Goal: Task Accomplishment & Management: Complete application form

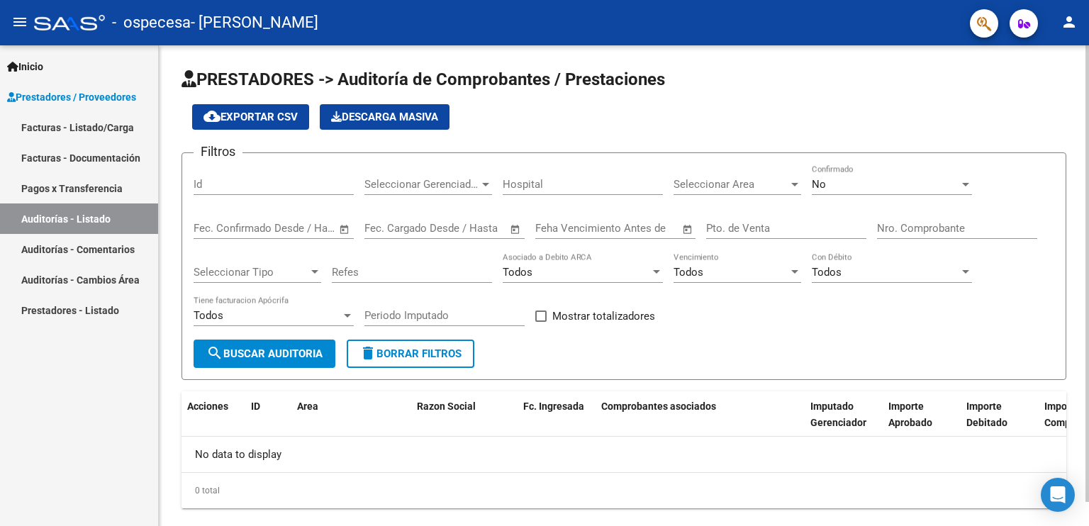
click at [303, 195] on div "Id" at bounding box center [274, 187] width 160 height 44
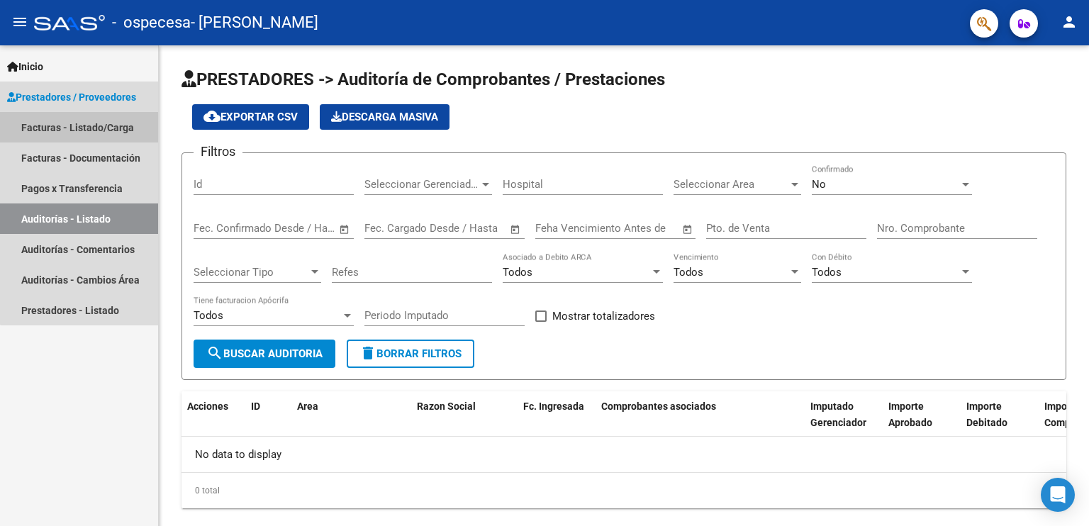
click at [80, 122] on link "Facturas - Listado/Carga" at bounding box center [79, 127] width 158 height 30
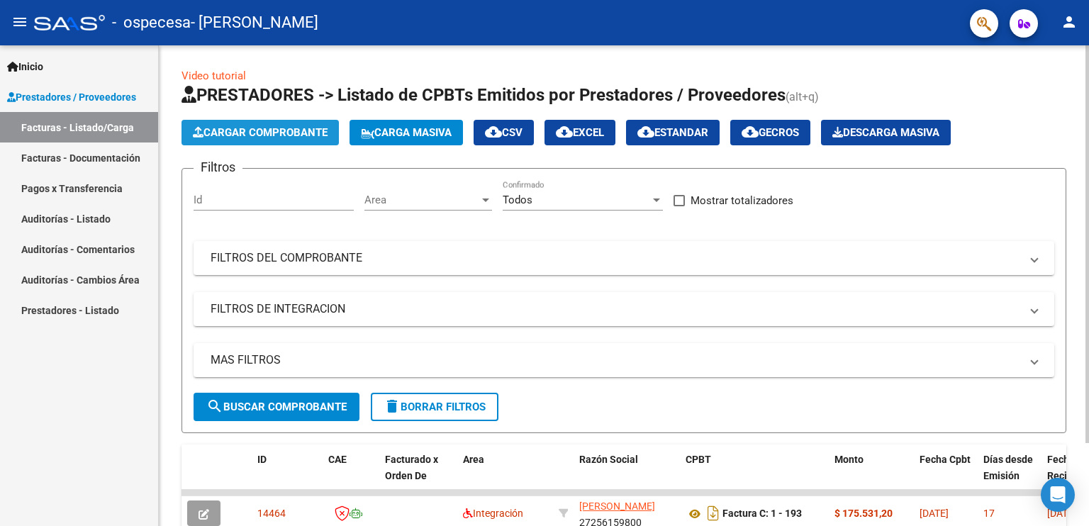
click at [264, 138] on span "Cargar Comprobante" at bounding box center [260, 132] width 135 height 13
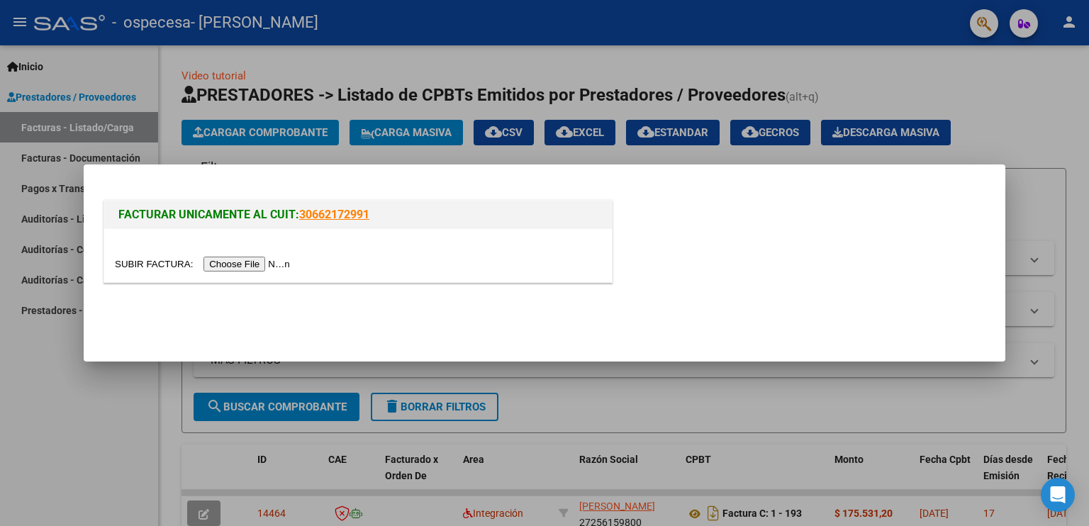
click at [260, 271] on input "file" at bounding box center [204, 264] width 179 height 15
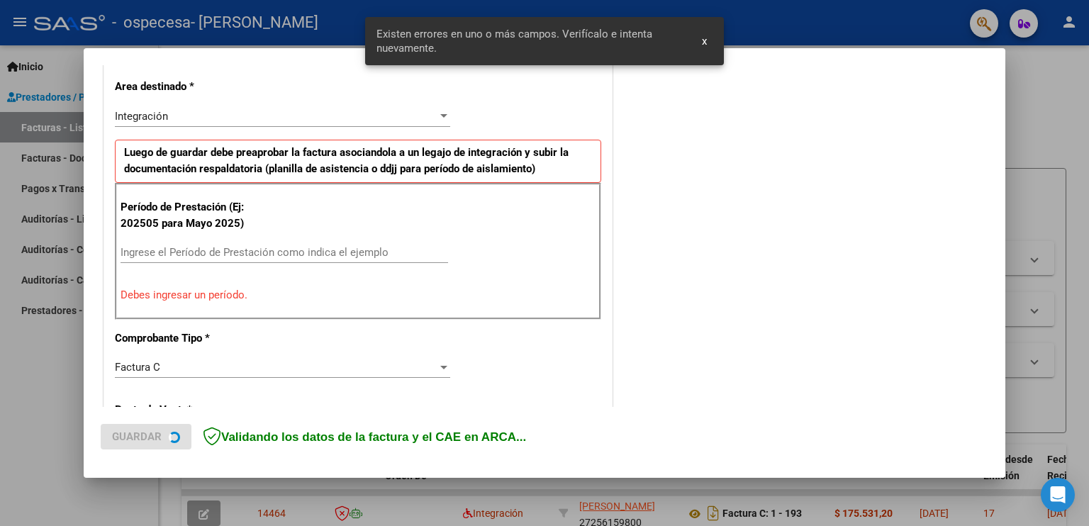
scroll to position [295, 0]
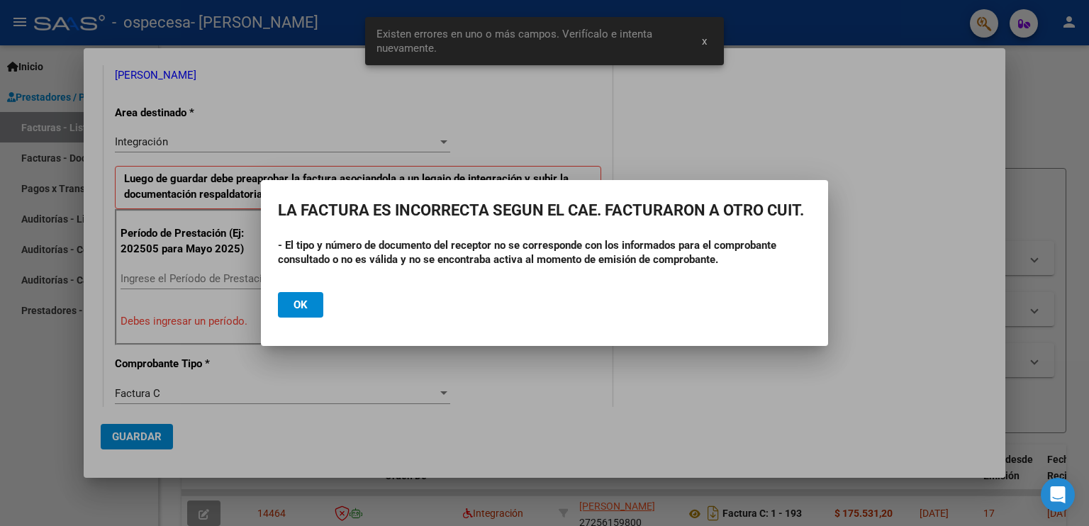
drag, startPoint x: 298, startPoint y: 239, endPoint x: 421, endPoint y: 260, distance: 124.5
click at [421, 260] on strong "- El tipo y número de documento del receptor no se corresponde con los informad…" at bounding box center [527, 252] width 499 height 27
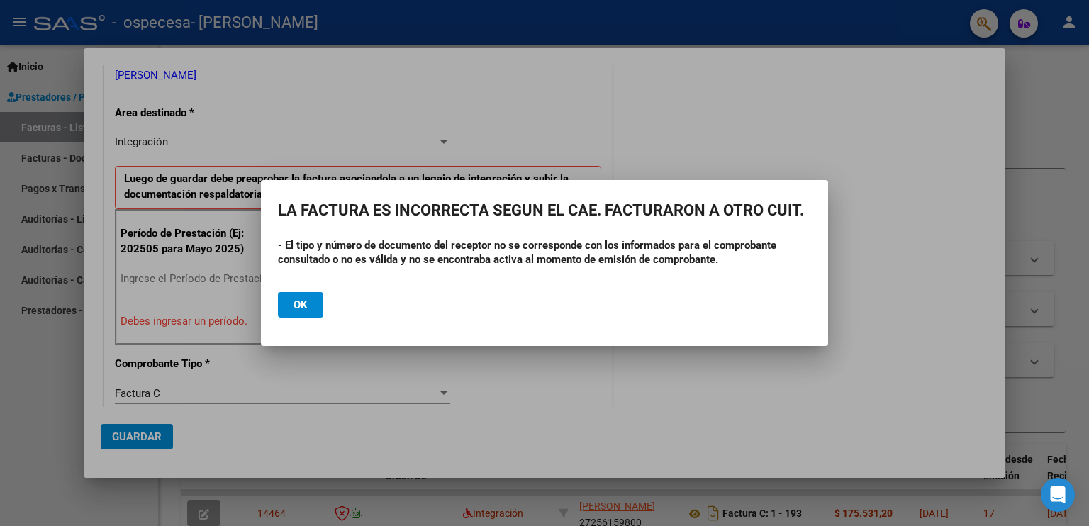
click at [288, 300] on button "Ok" at bounding box center [300, 305] width 45 height 26
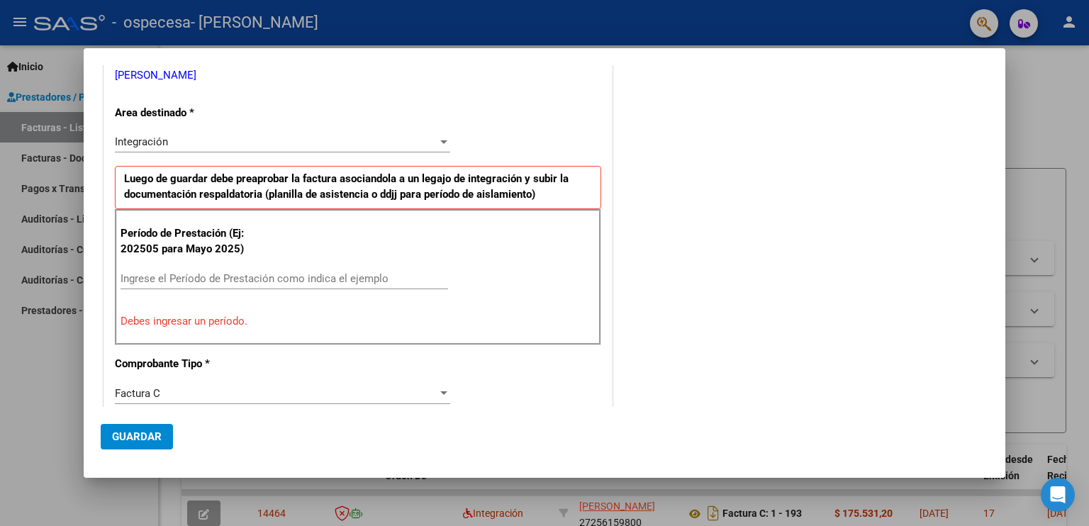
click at [151, 428] on button "Guardar" at bounding box center [137, 437] width 72 height 26
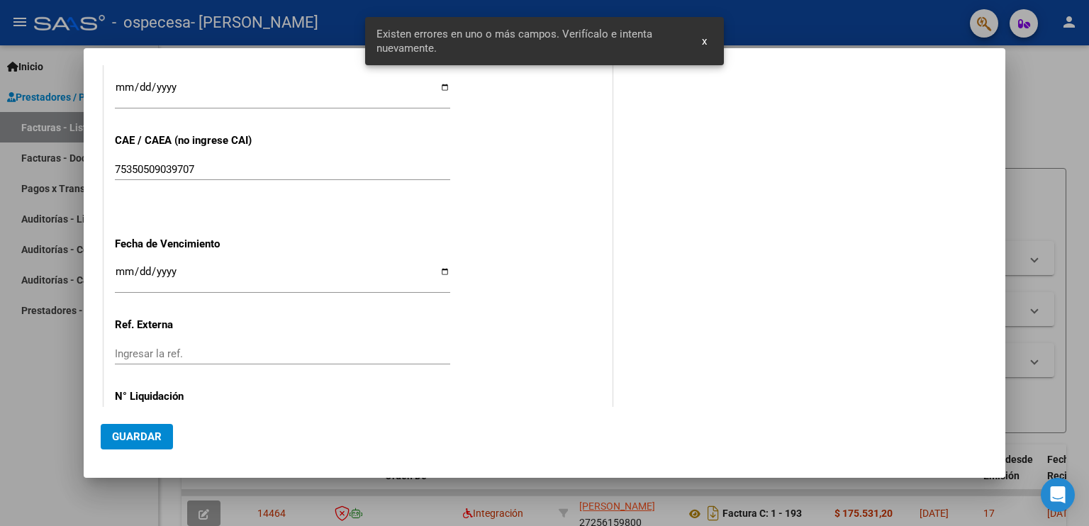
scroll to position [942, 0]
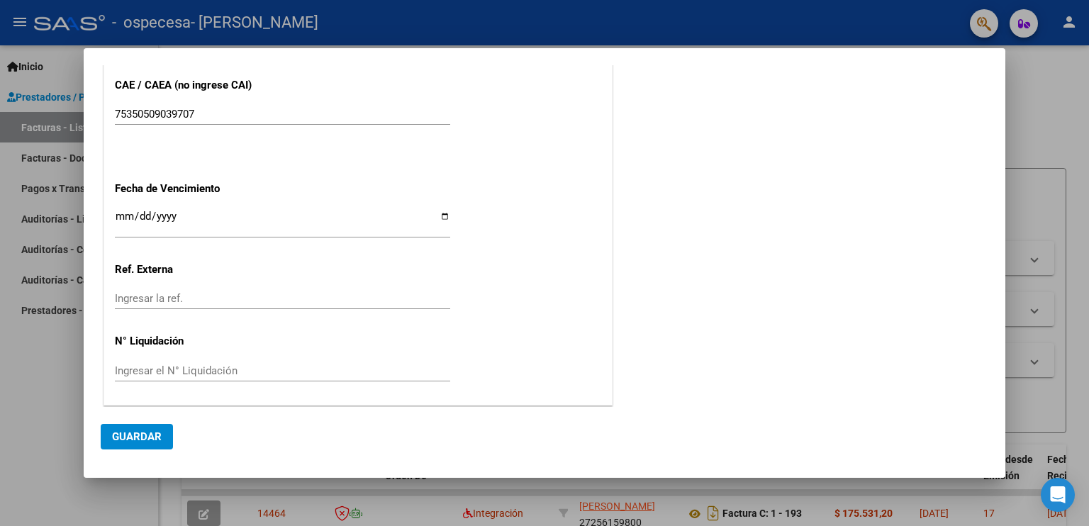
click at [392, 306] on div "Ingresar la ref." at bounding box center [282, 298] width 335 height 21
click at [154, 457] on mat-dialog-actions "Guardar" at bounding box center [545, 434] width 888 height 54
click at [150, 447] on button "Guardar" at bounding box center [137, 437] width 72 height 26
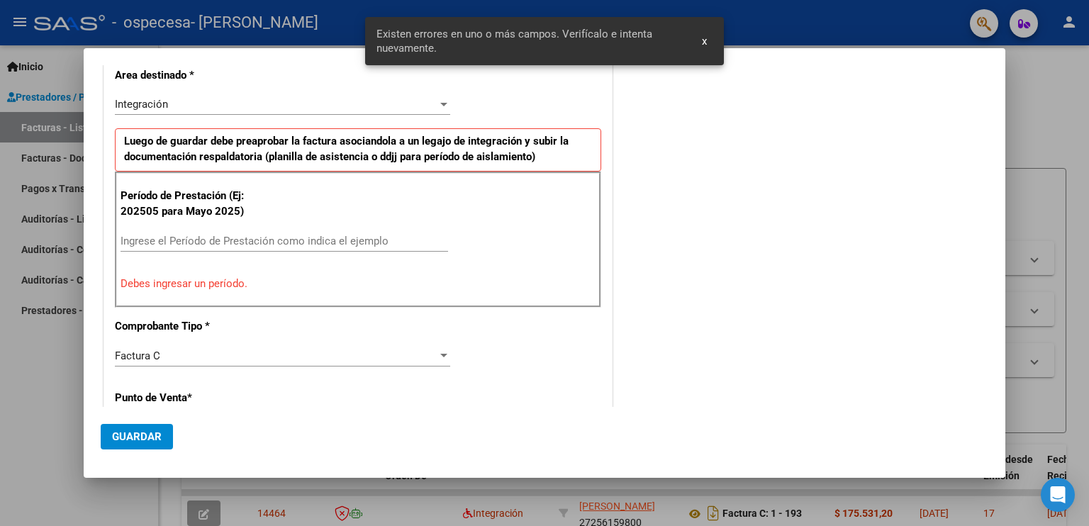
scroll to position [321, 0]
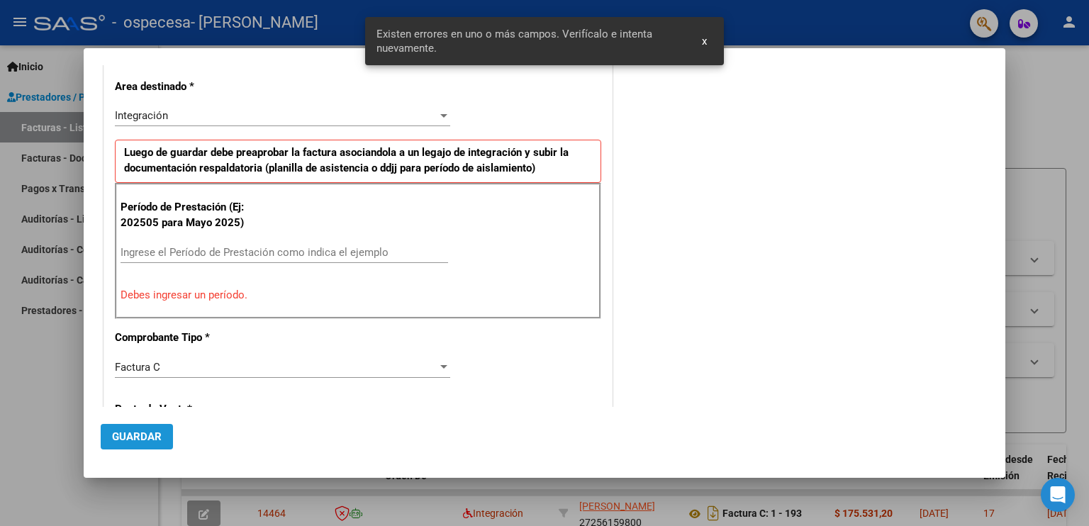
click at [150, 447] on button "Guardar" at bounding box center [137, 437] width 72 height 26
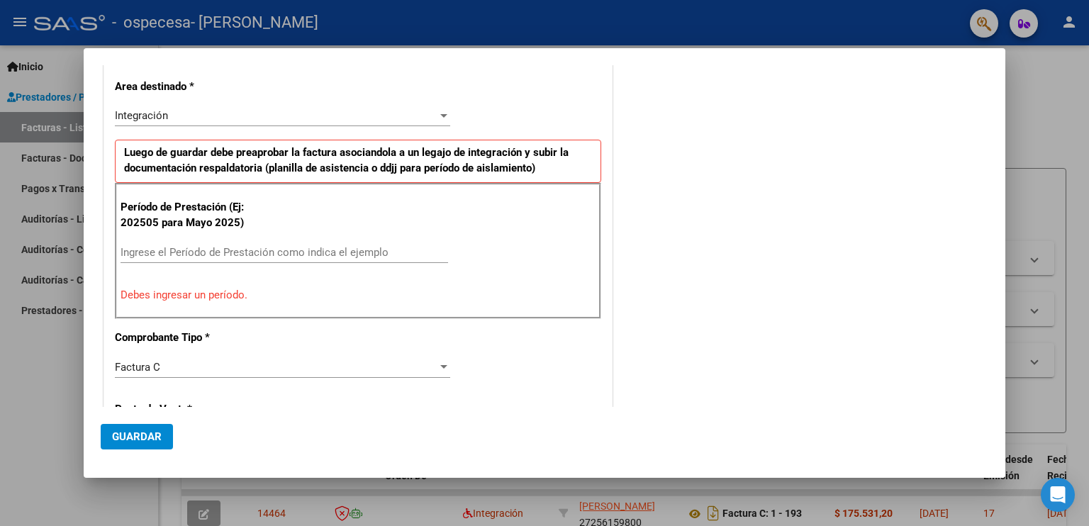
click at [212, 289] on p "Debes ingresar un período." at bounding box center [358, 295] width 475 height 16
click at [240, 214] on p "Período de Prestación (Ej: 202505 para Mayo 2025)" at bounding box center [192, 215] width 143 height 32
click at [244, 235] on div "Período de Prestación (Ej: 202505 para [DATE]) Ingrese el Período de Prestación…" at bounding box center [358, 251] width 486 height 136
click at [244, 252] on input "Ingrese el Período de Prestación como indica el ejemplo" at bounding box center [285, 252] width 328 height 13
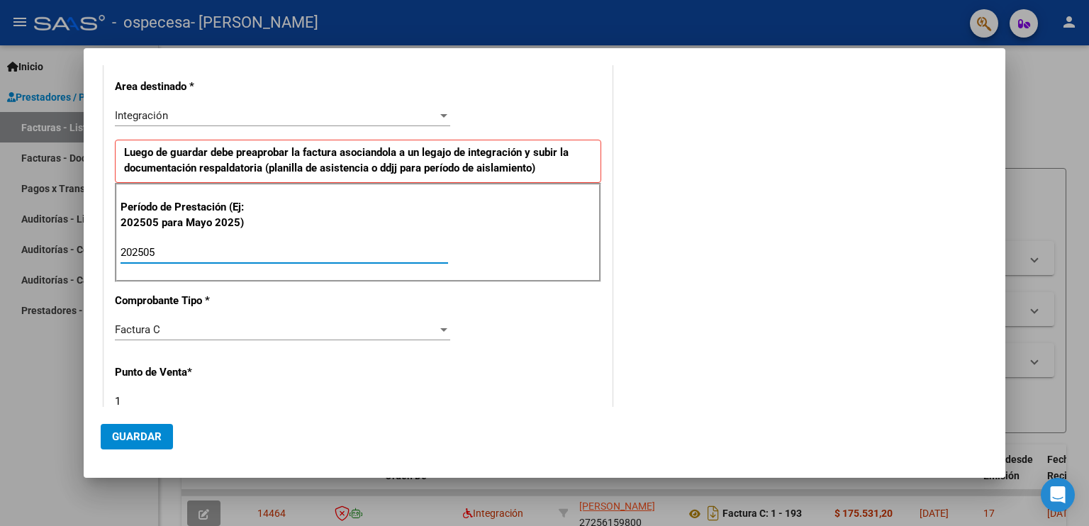
type input "202505"
click at [130, 440] on span "Guardar" at bounding box center [137, 436] width 50 height 13
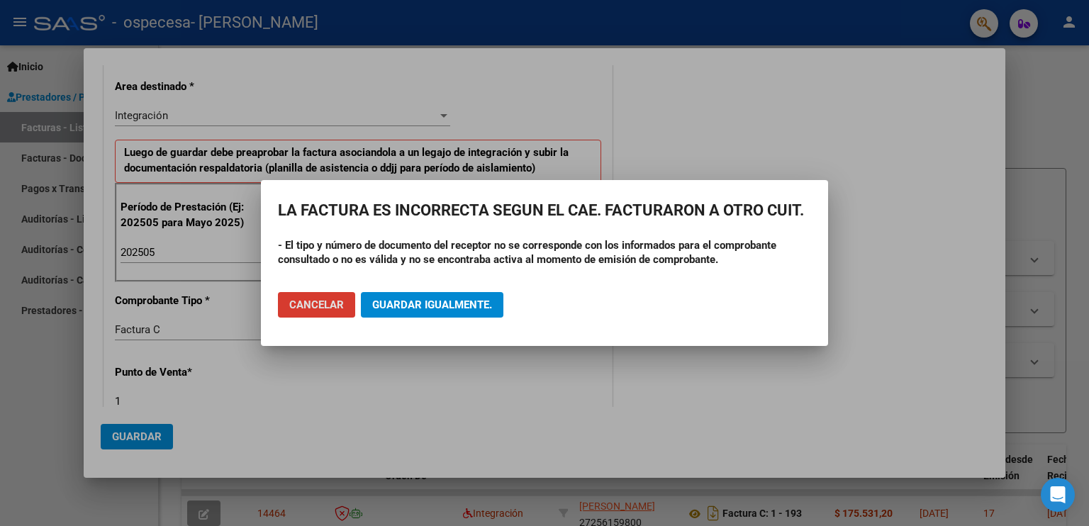
click at [455, 313] on button "Guardar igualmente." at bounding box center [432, 305] width 143 height 26
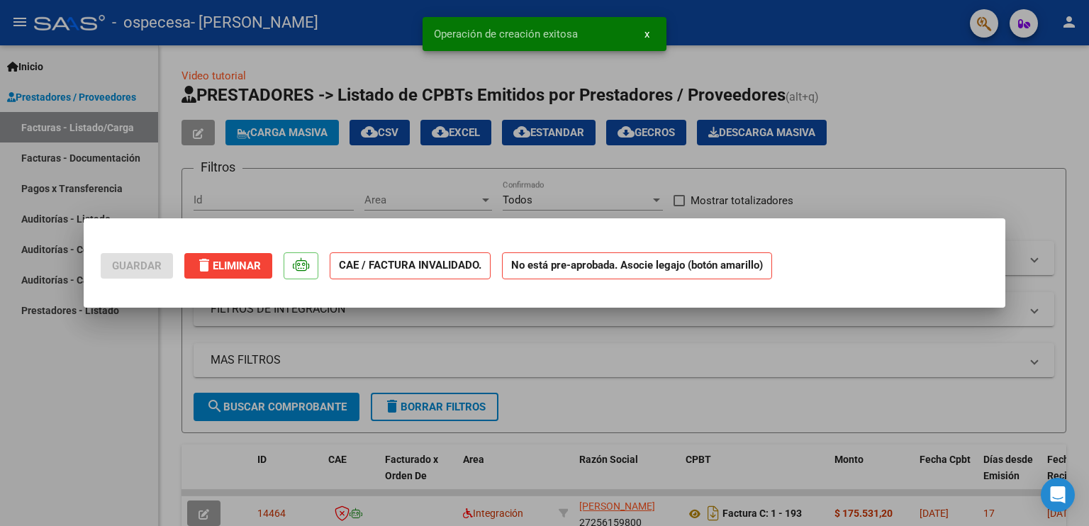
scroll to position [0, 0]
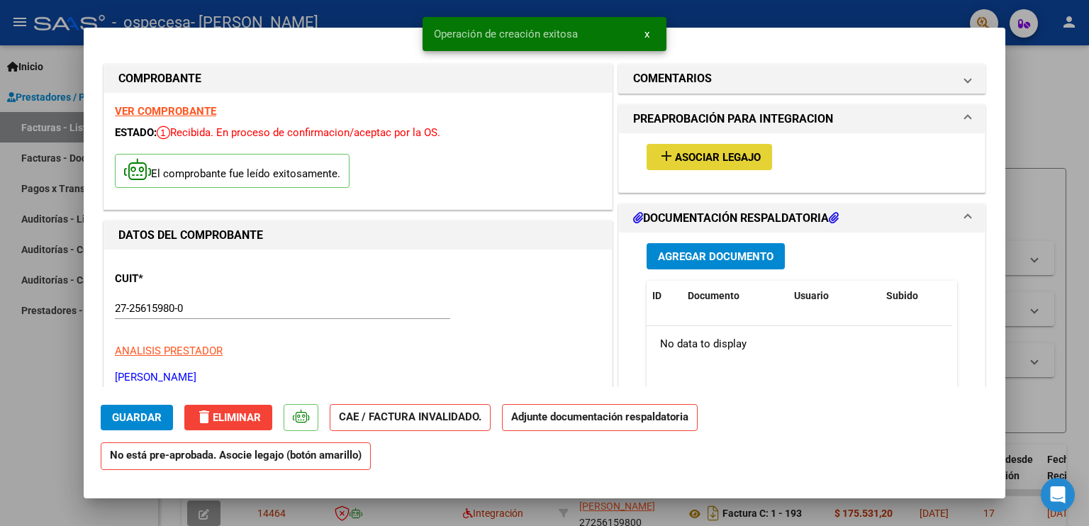
click at [675, 152] on span "Asociar Legajo" at bounding box center [718, 157] width 86 height 13
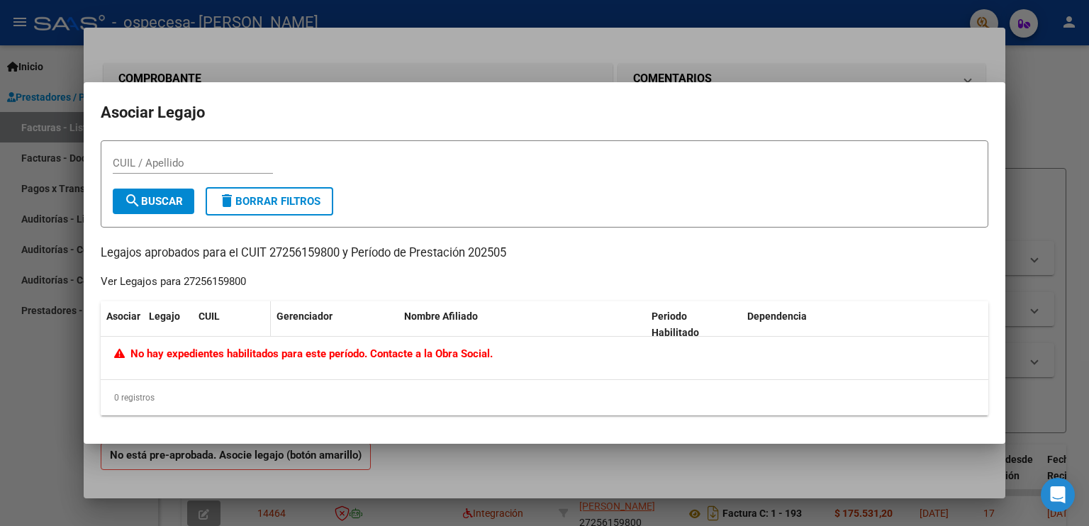
drag, startPoint x: 191, startPoint y: 292, endPoint x: 231, endPoint y: 330, distance: 55.2
click at [227, 327] on div "CUIL / Apellido search Buscar delete Borrar Filtros Legajos aprobados para el C…" at bounding box center [545, 277] width 888 height 275
drag, startPoint x: 264, startPoint y: 361, endPoint x: 434, endPoint y: 351, distance: 170.5
click at [434, 351] on div "No hay expedientes habilitados para este período. Contacte a la Obra Social." at bounding box center [544, 354] width 861 height 16
click at [343, 395] on div "0 registros" at bounding box center [545, 397] width 888 height 35
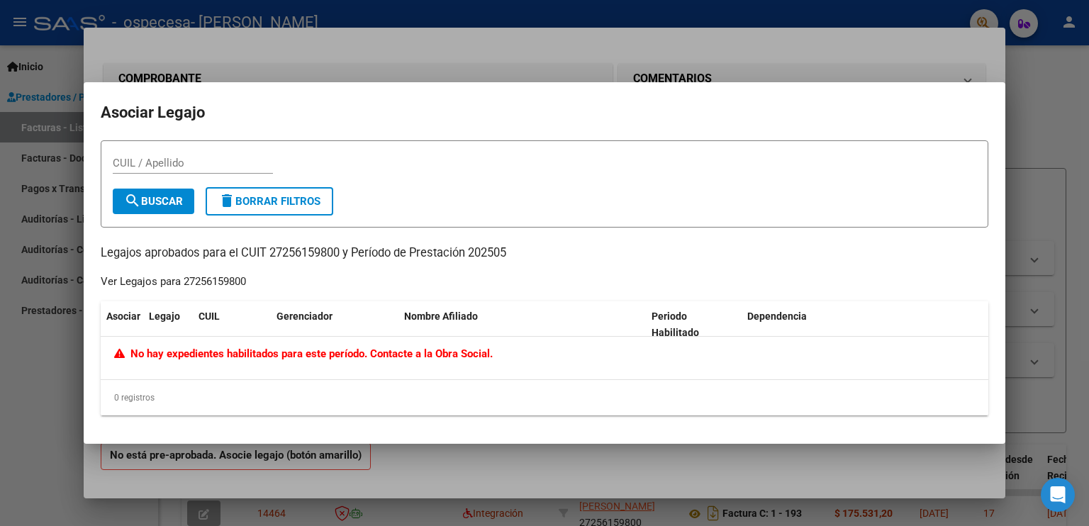
drag, startPoint x: 262, startPoint y: 352, endPoint x: 477, endPoint y: 352, distance: 214.2
click at [477, 352] on span "No hay expedientes habilitados para este período. Contacte a la Obra Social." at bounding box center [303, 353] width 379 height 13
click at [491, 394] on div "0 registros" at bounding box center [545, 397] width 888 height 35
click at [241, 206] on span "delete Borrar Filtros" at bounding box center [269, 201] width 102 height 13
click at [230, 161] on input "CUIL / Apellido" at bounding box center [193, 163] width 160 height 13
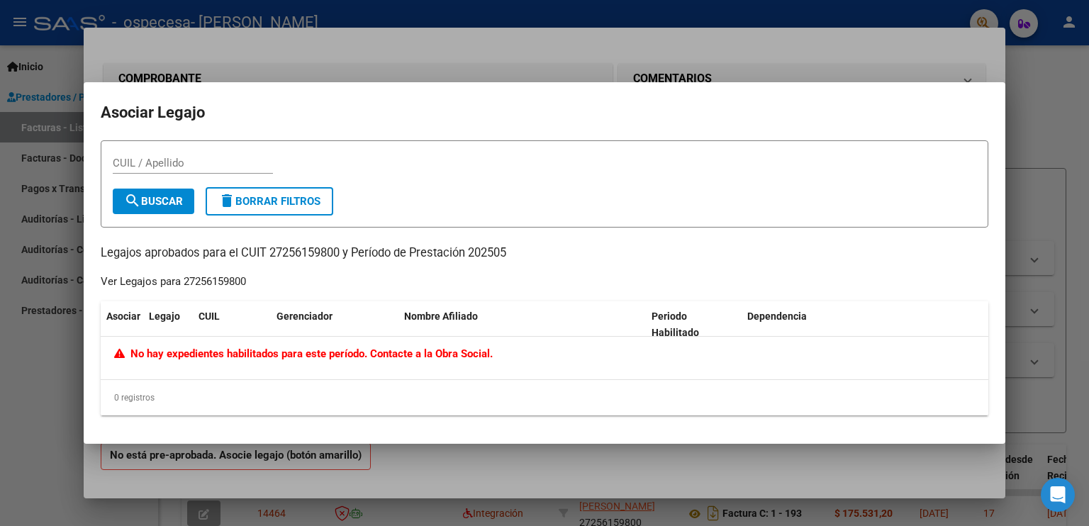
drag, startPoint x: 377, startPoint y: 379, endPoint x: 516, endPoint y: 413, distance: 142.4
click at [516, 413] on div "Asociar Legajo CUIL Gerenciador Nombre Afiliado Periodo Habilitado Dependencia …" at bounding box center [545, 358] width 888 height 114
click at [516, 413] on div "0 registros" at bounding box center [545, 397] width 888 height 35
click at [880, 48] on div at bounding box center [544, 263] width 1089 height 526
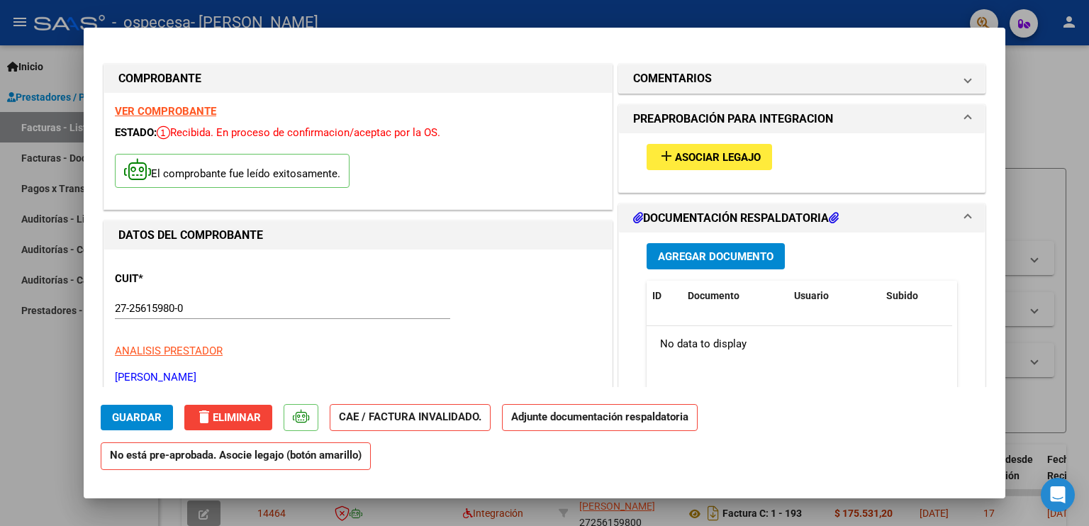
click at [213, 374] on p "[PERSON_NAME]" at bounding box center [358, 377] width 486 height 16
click at [220, 388] on mat-dialog-actions "Guardar delete Eliminar CAE / FACTURA INVALIDADO. Adjunte documentación respald…" at bounding box center [545, 434] width 888 height 94
click at [213, 413] on span "delete Eliminar" at bounding box center [228, 417] width 65 height 13
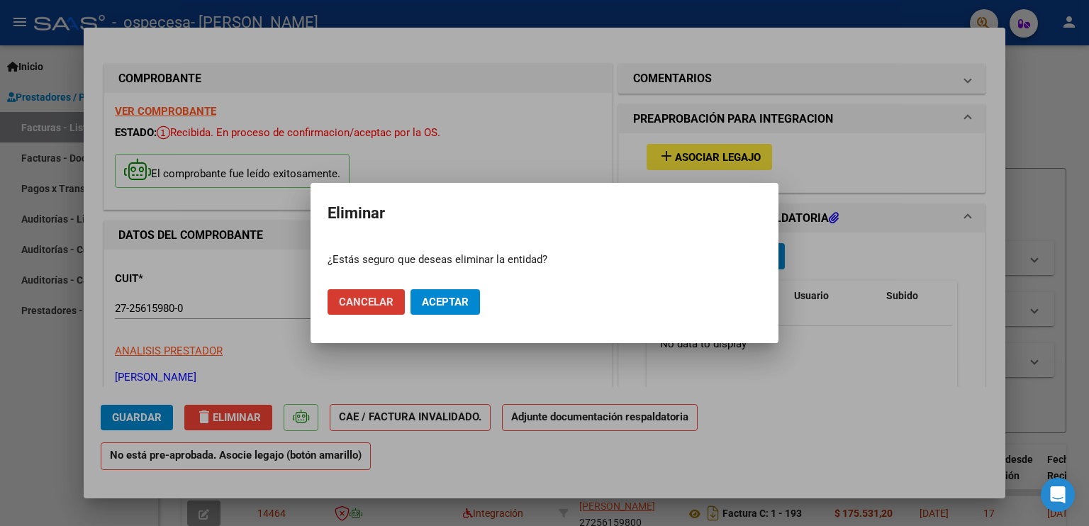
click at [416, 304] on button "Aceptar" at bounding box center [445, 302] width 69 height 26
type input "$ 0,00"
